Goal: Information Seeking & Learning: Understand process/instructions

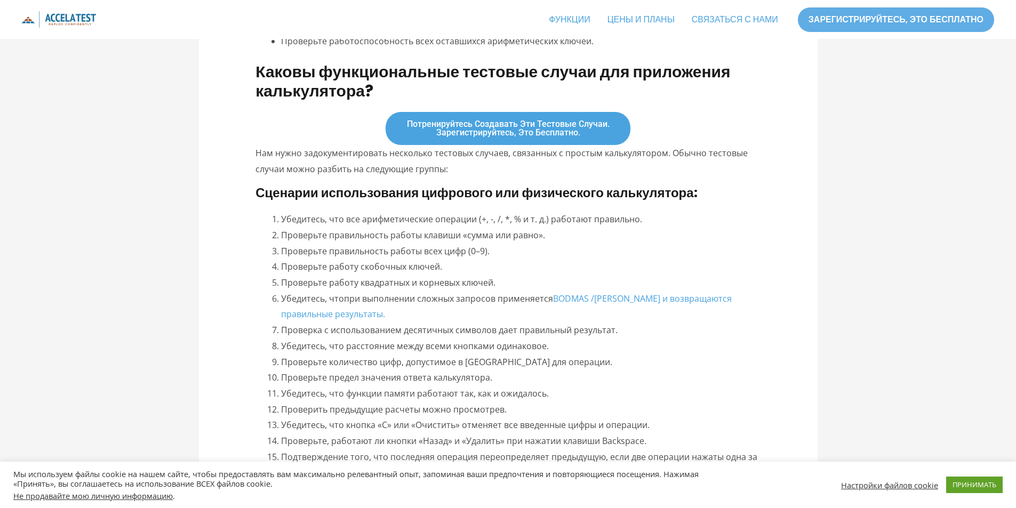
scroll to position [853, 0]
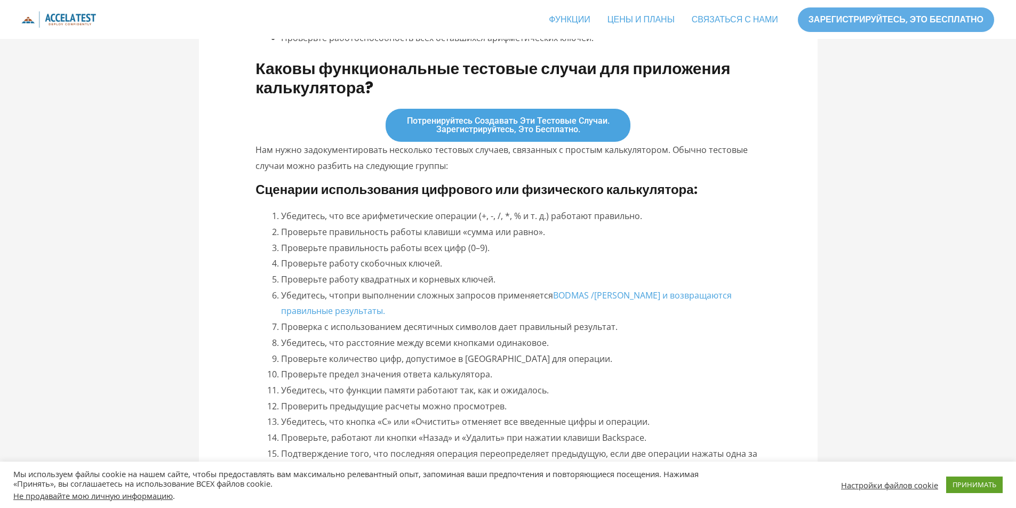
click at [322, 274] on font "Проверьте работу квадратных и корневых ключей." at bounding box center [388, 280] width 214 height 12
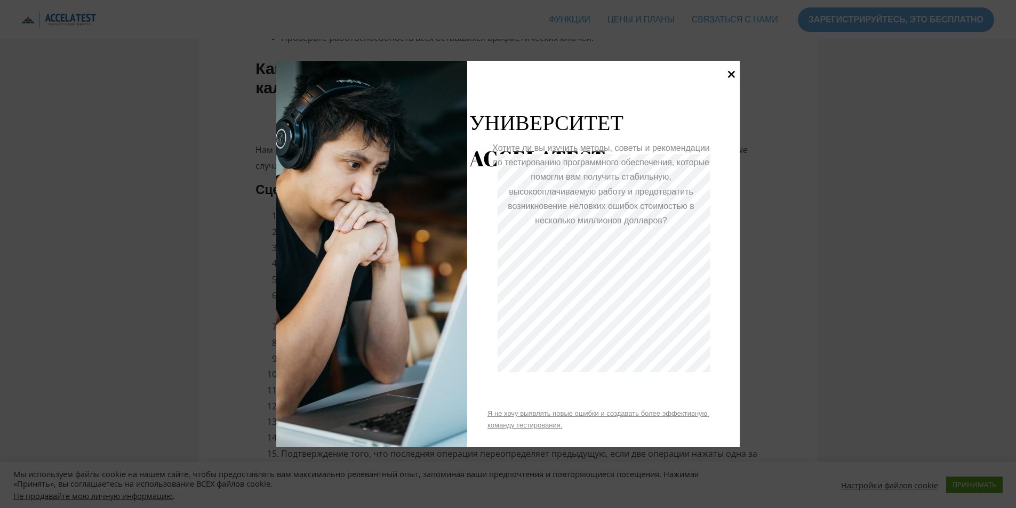
click at [729, 75] on icon at bounding box center [731, 74] width 14 height 14
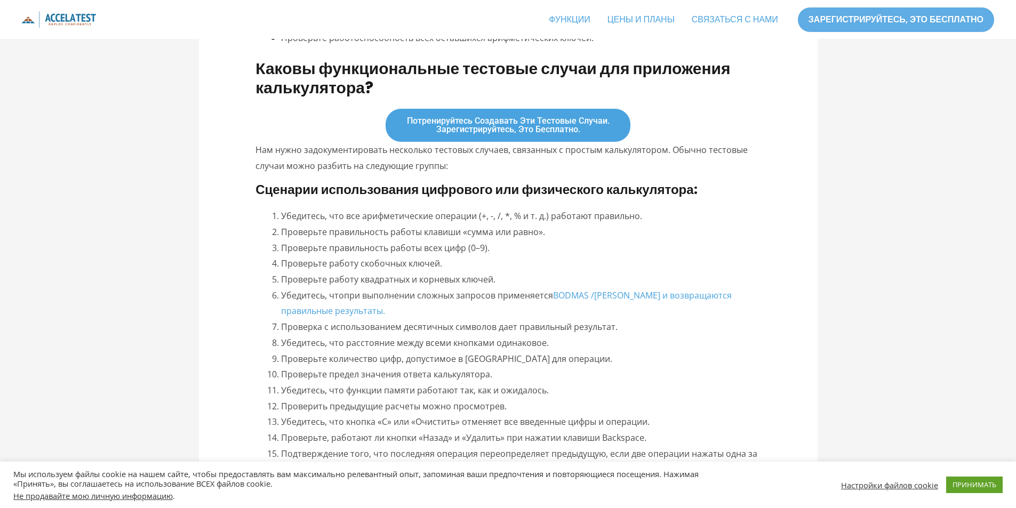
click at [347, 274] on font "Проверьте работу квадратных и корневых ключей." at bounding box center [388, 280] width 214 height 12
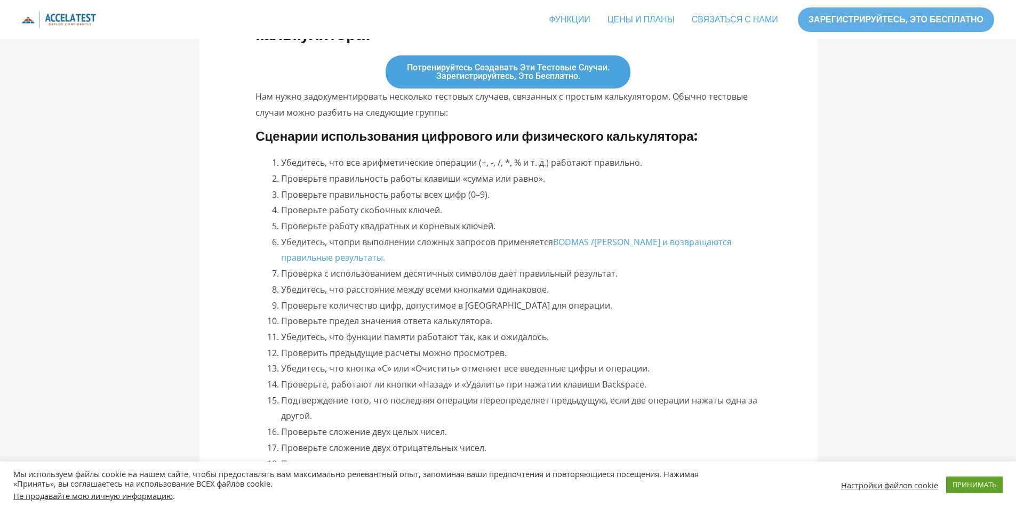
scroll to position [960, 0]
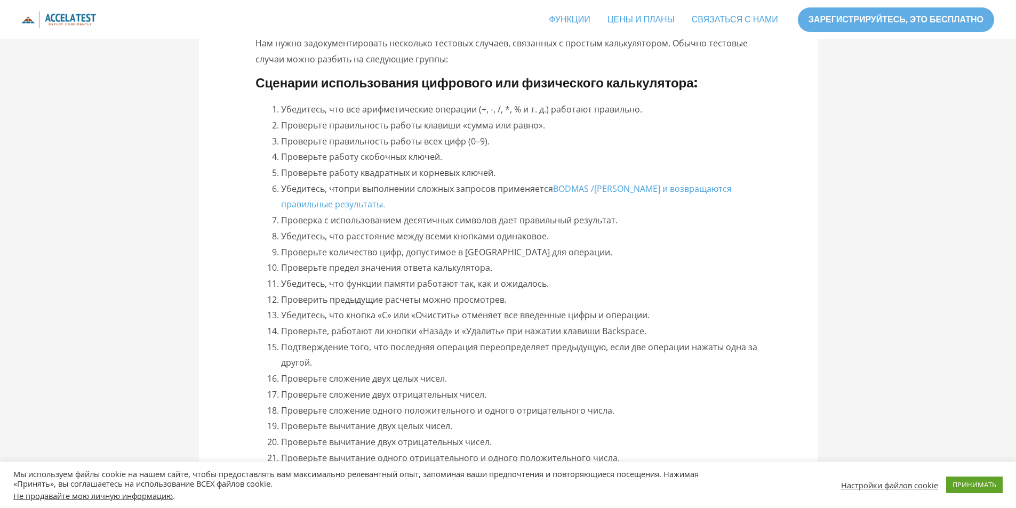
click at [355, 309] on font "Убедитесь, что кнопка «C» или «Очистить» отменяет все введенные цифры и операци…" at bounding box center [465, 315] width 368 height 12
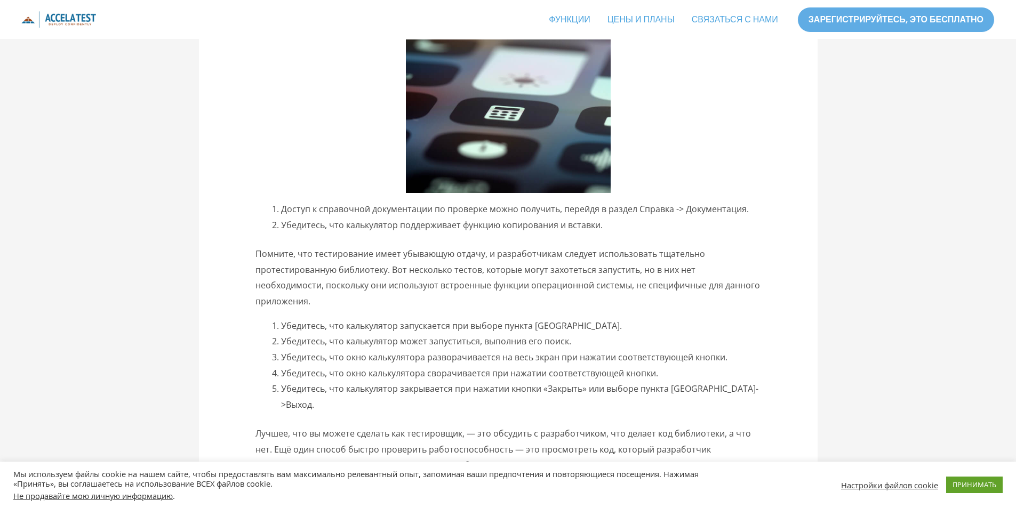
scroll to position [1973, 0]
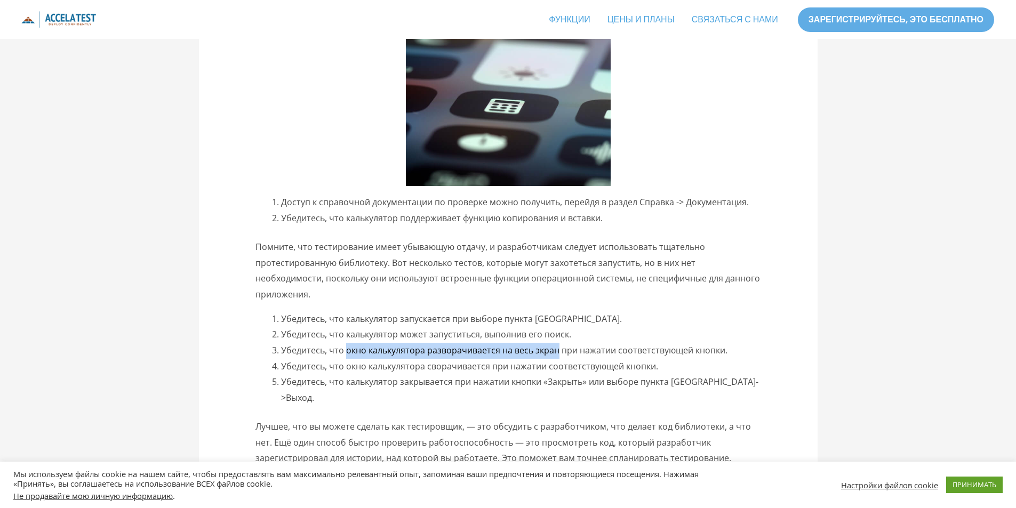
drag, startPoint x: 346, startPoint y: 334, endPoint x: 558, endPoint y: 339, distance: 211.7
click at [558, 344] on font "Убедитесь, что окно калькулятора разворачивается на весь экран при нажатии соот…" at bounding box center [504, 350] width 446 height 12
click at [360, 344] on font "Убедитесь, что окно калькулятора разворачивается на весь экран при нажатии соот…" at bounding box center [504, 350] width 446 height 12
drag, startPoint x: 346, startPoint y: 334, endPoint x: 557, endPoint y: 334, distance: 210.6
click at [557, 344] on font "Убедитесь, что окно калькулятора разворачивается на весь экран при нажатии соот…" at bounding box center [504, 350] width 446 height 12
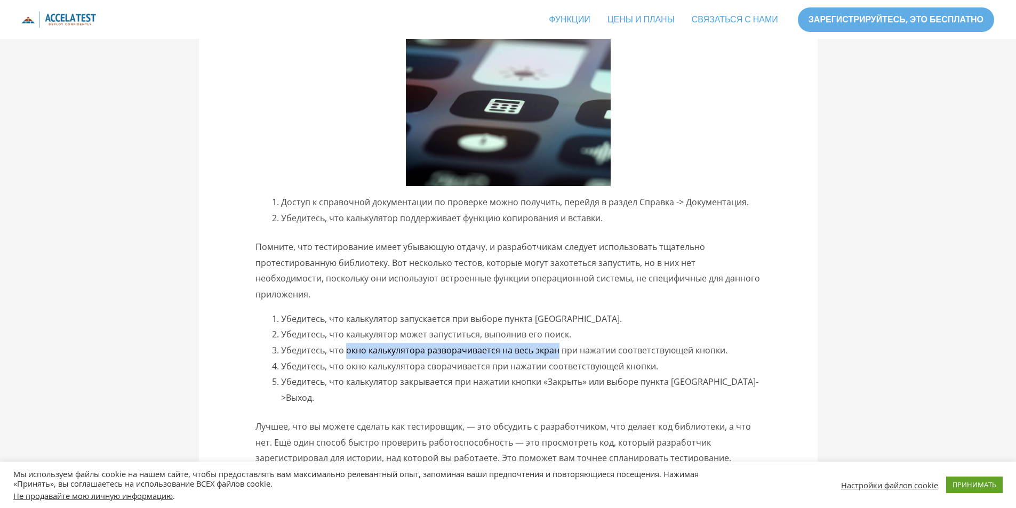
copy font "окно калькулятора разворачивается на весь экран"
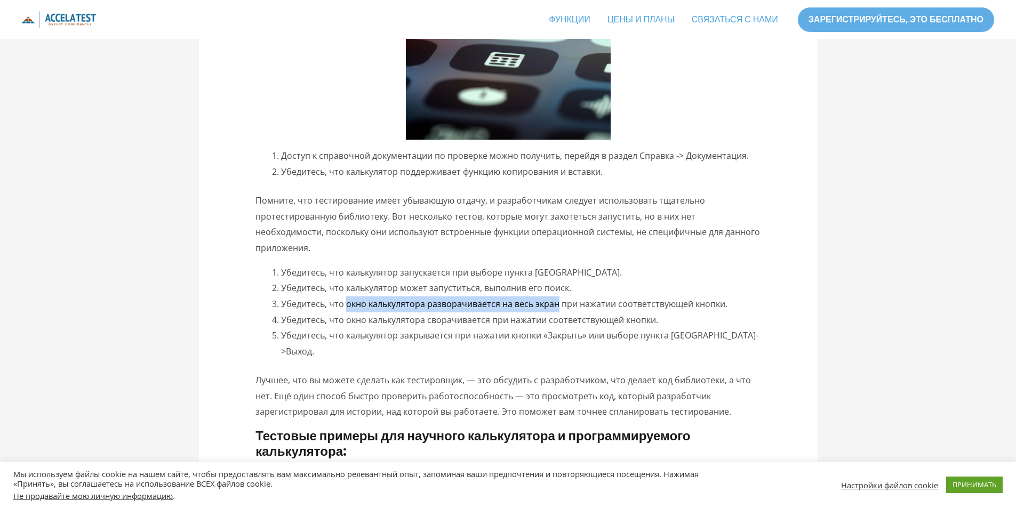
scroll to position [2026, 0]
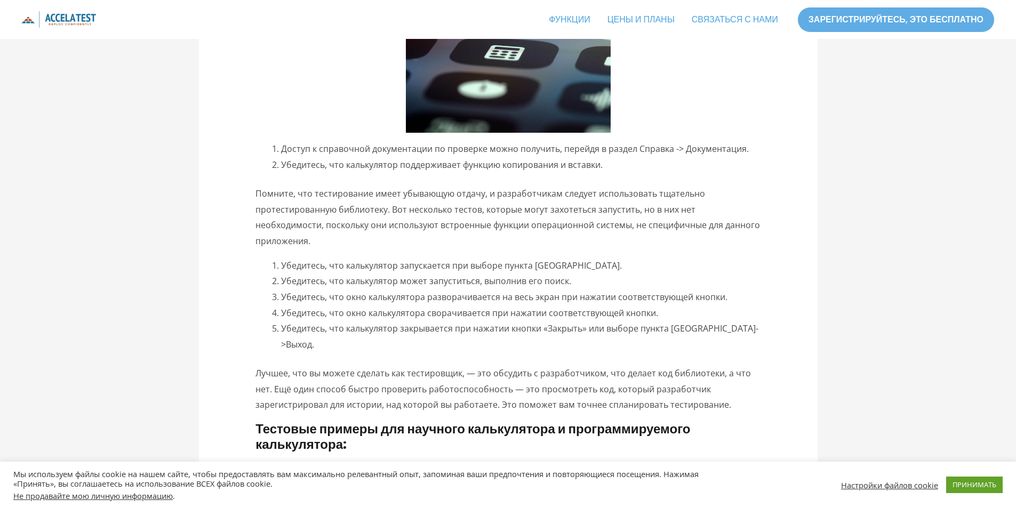
click at [646, 209] on font "Помните, что тестирование имеет убывающую отдачу, и разработчикам следует испол…" at bounding box center [507, 217] width 504 height 59
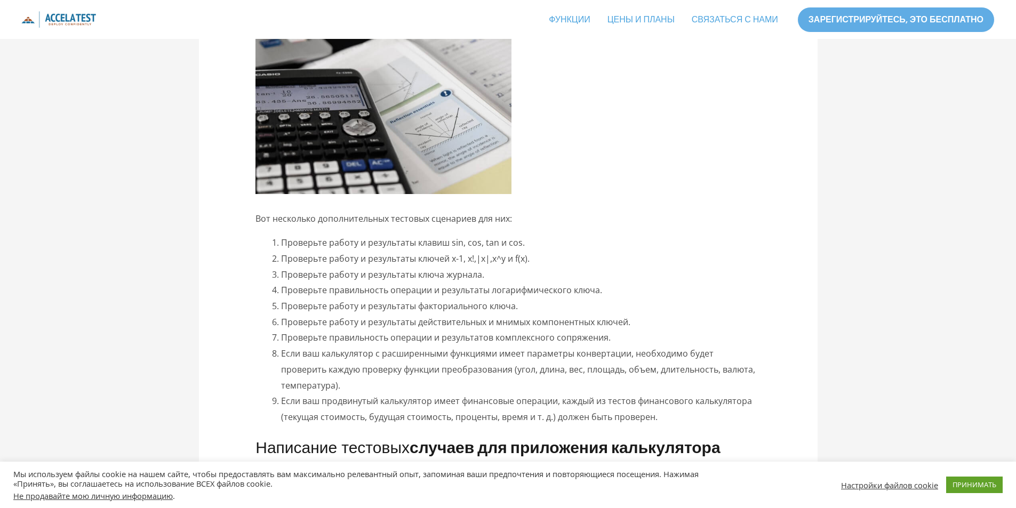
scroll to position [2506, 0]
